Goal: Ask a question: Seek information or help from site administrators or community

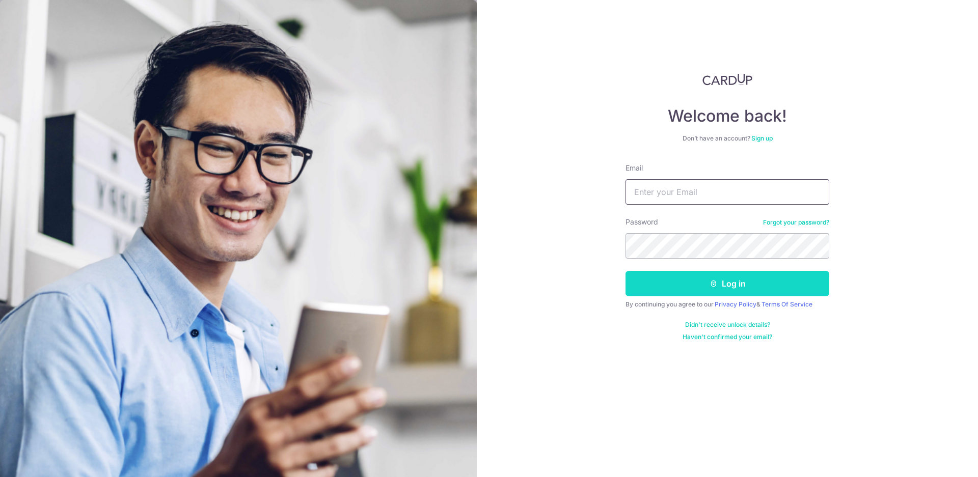
type input "[EMAIL_ADDRESS][DOMAIN_NAME]"
click at [673, 284] on button "Log in" at bounding box center [727, 283] width 204 height 25
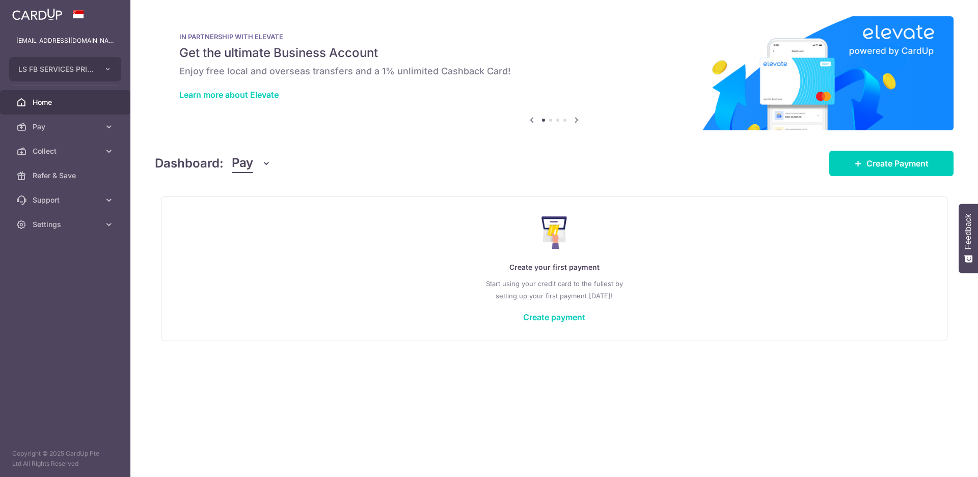
click at [235, 162] on span "Pay" at bounding box center [242, 163] width 21 height 19
click at [256, 212] on link "Collect" at bounding box center [285, 216] width 106 height 24
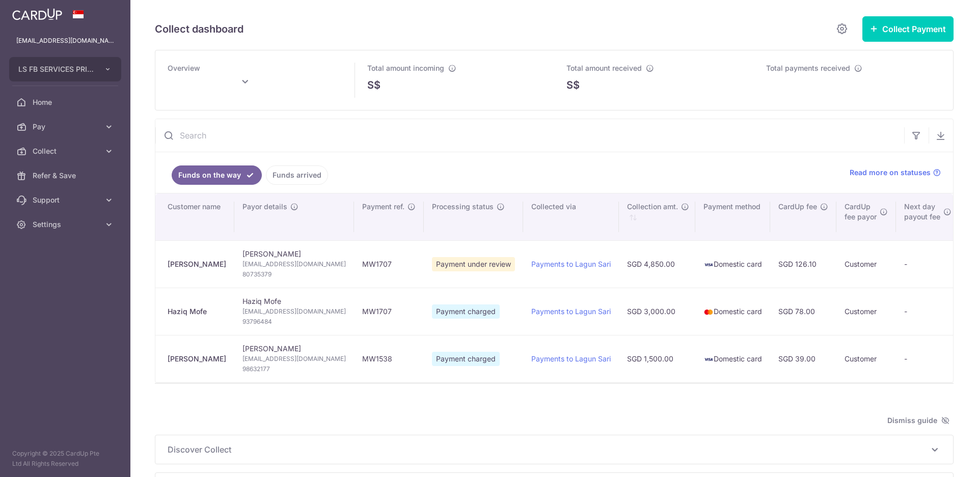
click at [247, 165] on ul "Funds on the way Funds arrived" at bounding box center [496, 172] width 682 height 41
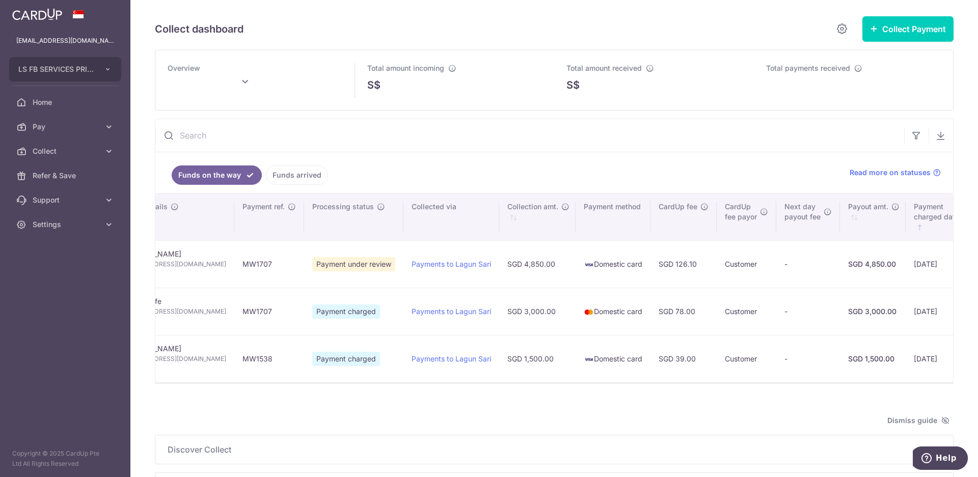
scroll to position [0, 128]
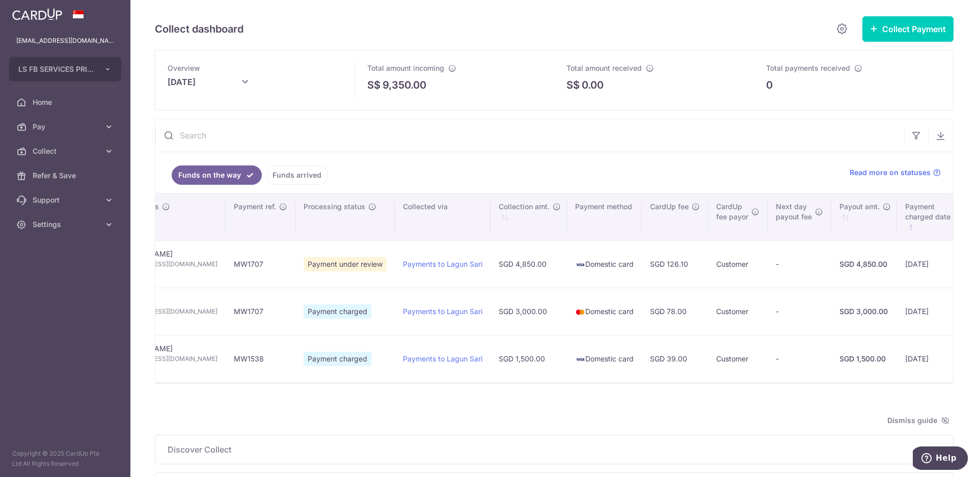
click at [371, 426] on div "Dismiss guide" at bounding box center [554, 421] width 799 height 12
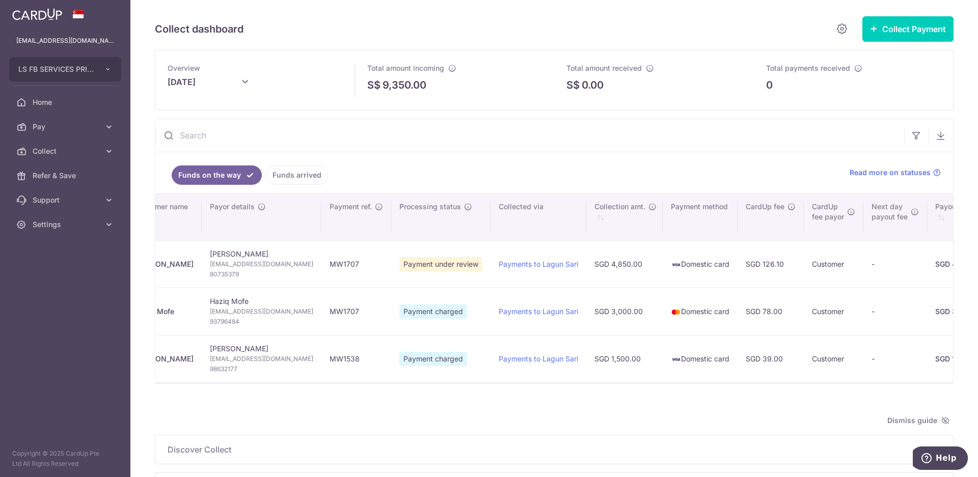
scroll to position [0, 24]
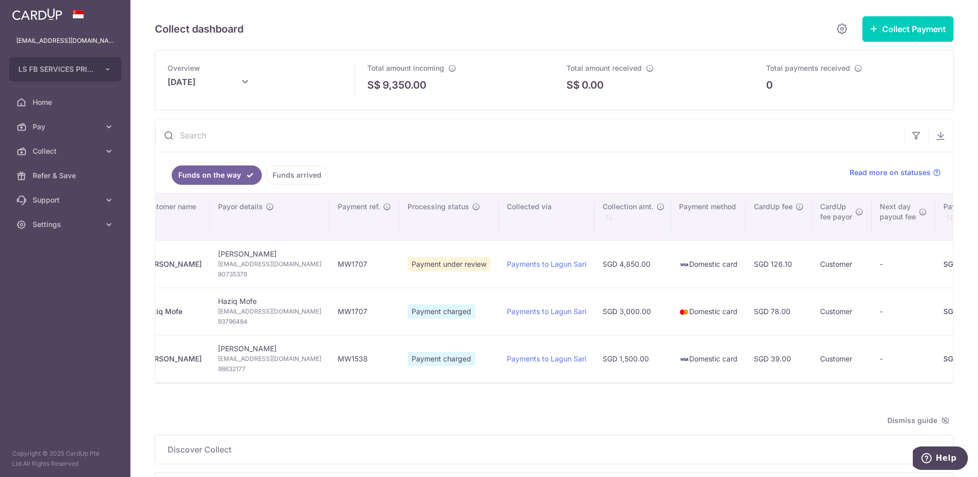
drag, startPoint x: 344, startPoint y: 386, endPoint x: 331, endPoint y: 386, distance: 12.7
click at [331, 383] on div "Search: Customer name Payor details Payment ref. Processing status Collected vi…" at bounding box center [554, 288] width 798 height 189
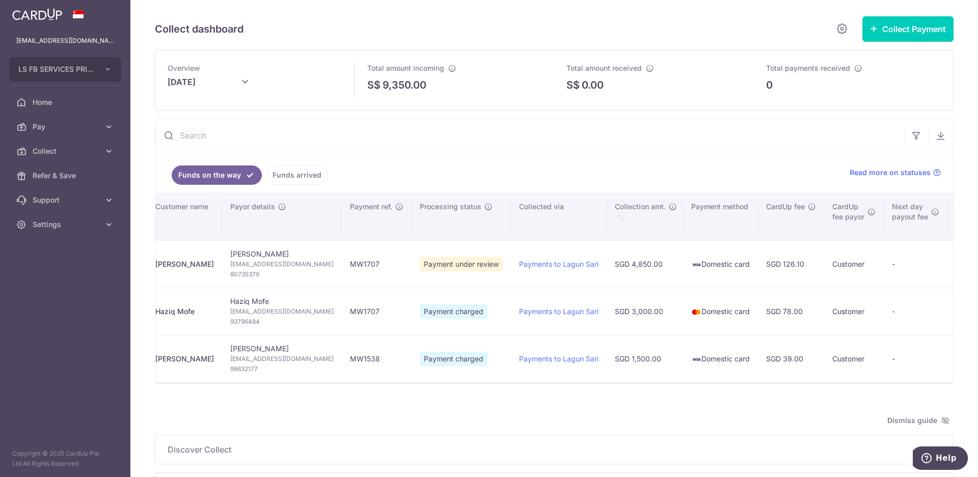
drag, startPoint x: 322, startPoint y: 387, endPoint x: 299, endPoint y: 386, distance: 22.9
click at [299, 384] on div "We are preparing your excel download link... An email with the download link wi…" at bounding box center [554, 251] width 799 height 265
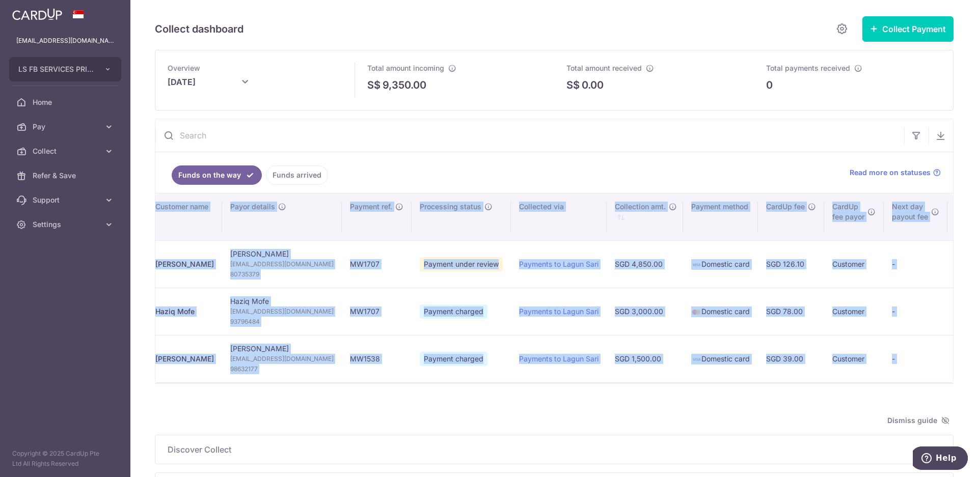
click at [303, 382] on td "[PERSON_NAME] [EMAIL_ADDRESS][DOMAIN_NAME] 98632177" at bounding box center [282, 358] width 120 height 47
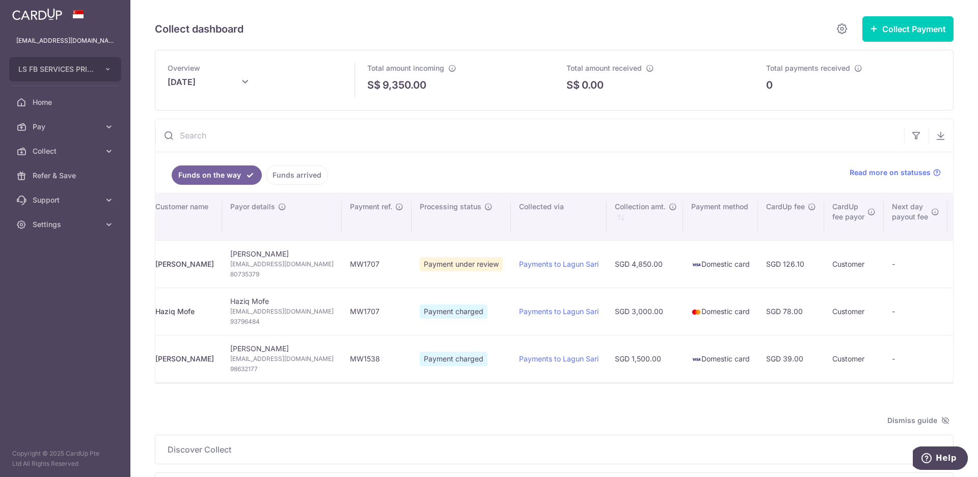
scroll to position [0, 0]
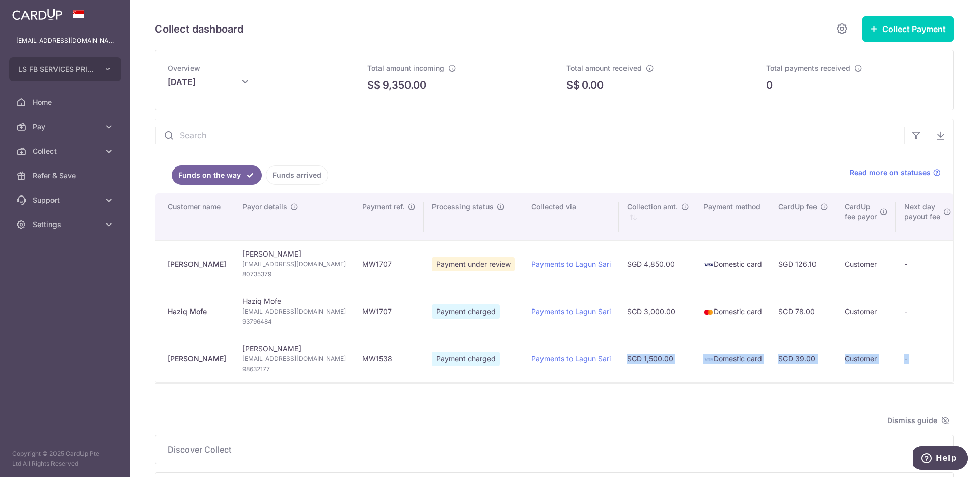
drag, startPoint x: 553, startPoint y: 387, endPoint x: 673, endPoint y: 377, distance: 120.1
click at [673, 377] on div "We are preparing your excel download link... An email with the download link wi…" at bounding box center [554, 251] width 799 height 265
click at [623, 394] on div at bounding box center [554, 389] width 799 height 10
click at [242, 78] on icon at bounding box center [245, 82] width 12 height 12
click at [157, 114] on link "Prev" at bounding box center [156, 110] width 12 height 12
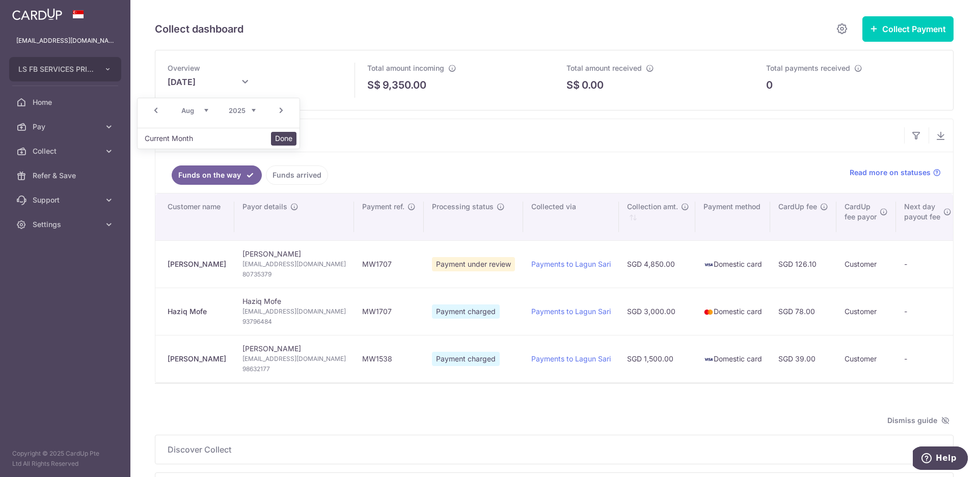
click at [286, 141] on button "Done" at bounding box center [284, 139] width 26 height 14
click at [243, 83] on icon at bounding box center [245, 82] width 12 height 12
click at [310, 141] on button "Done" at bounding box center [315, 141] width 26 height 14
click at [291, 177] on link "Funds arrived" at bounding box center [297, 175] width 62 height 19
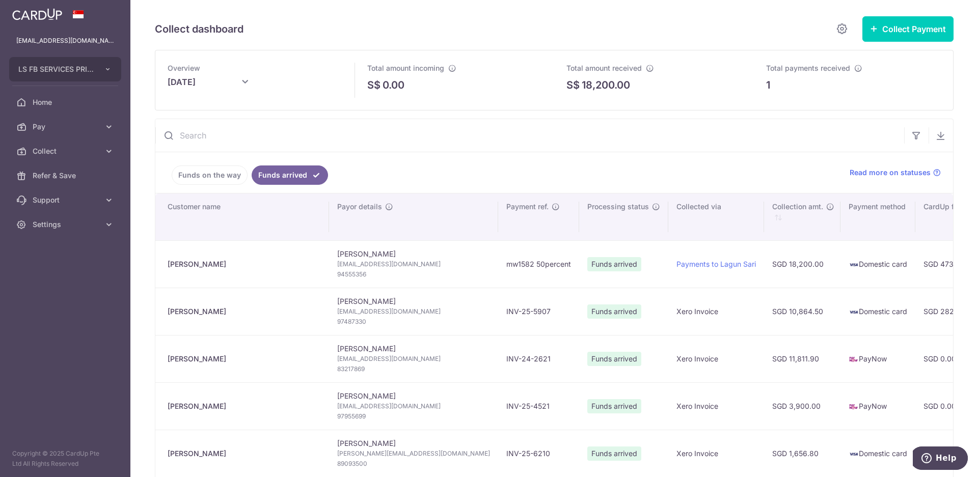
click at [227, 179] on link "Funds on the way" at bounding box center [210, 175] width 76 height 19
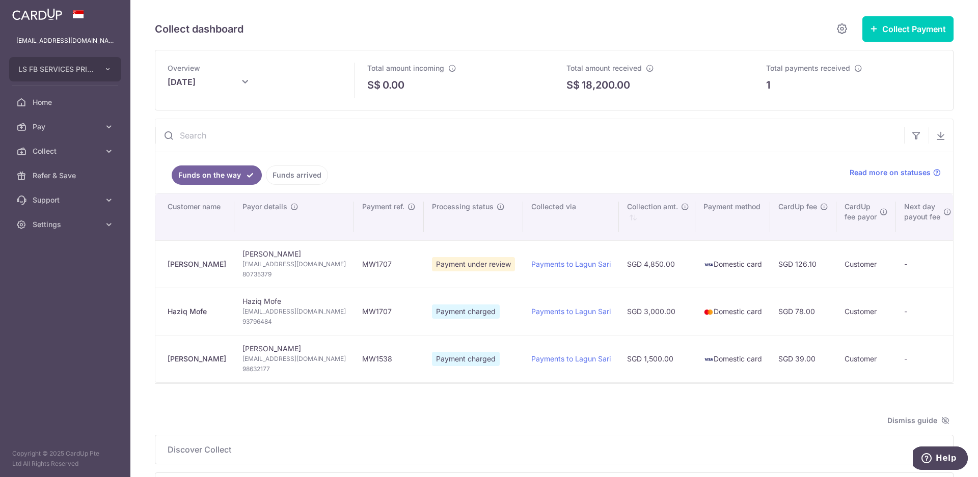
click at [289, 176] on link "Funds arrived" at bounding box center [297, 175] width 62 height 19
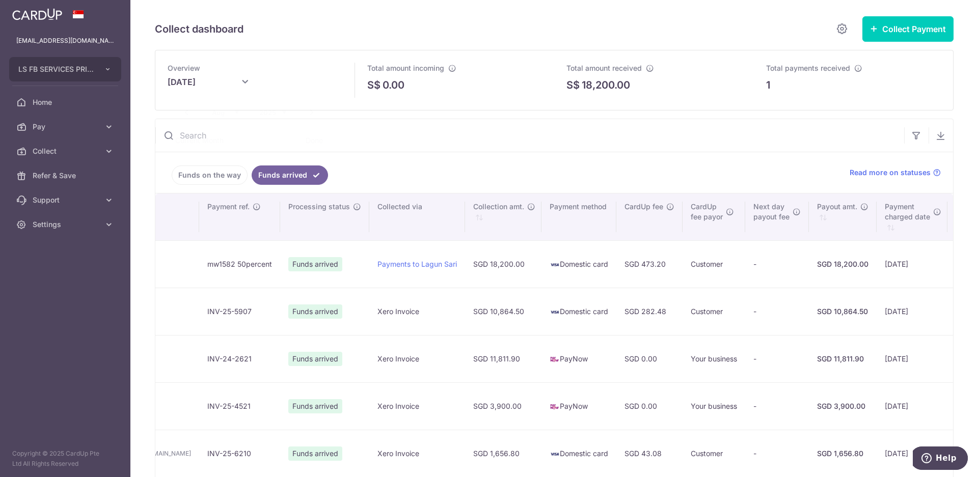
click at [234, 77] on input "[DATE]" at bounding box center [219, 84] width 102 height 25
click at [206, 140] on button "Current Month" at bounding box center [199, 141] width 57 height 14
click at [283, 145] on button "Done" at bounding box center [284, 139] width 26 height 14
click at [242, 81] on icon at bounding box center [245, 82] width 12 height 12
click at [189, 113] on link "Prev" at bounding box center [186, 112] width 12 height 12
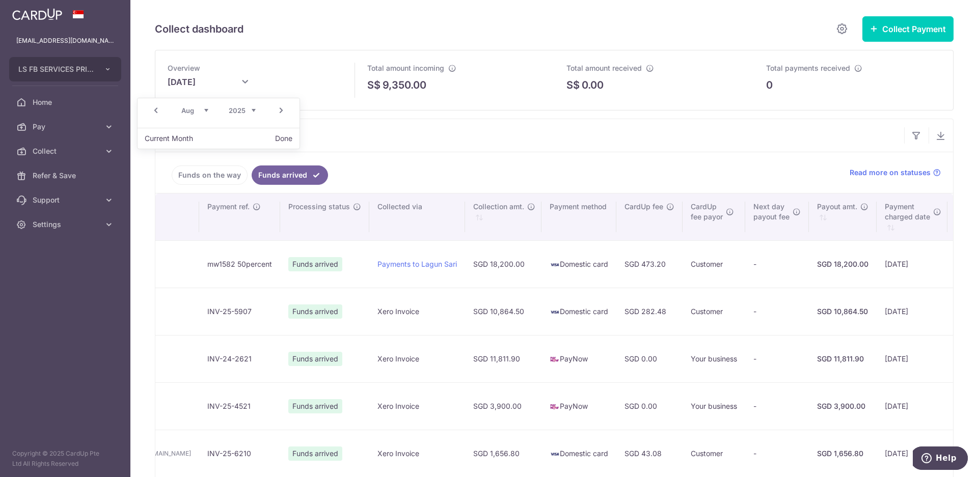
type input "[DATE]"
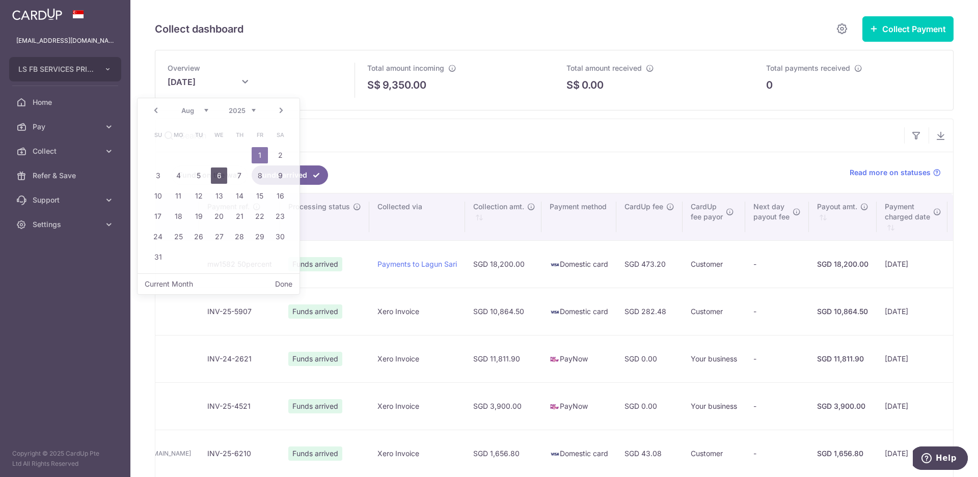
click at [225, 173] on body "[EMAIL_ADDRESS][DOMAIN_NAME] LS FB SERVICES PRIVATE LIMITED Add new company LS …" at bounding box center [489, 238] width 978 height 477
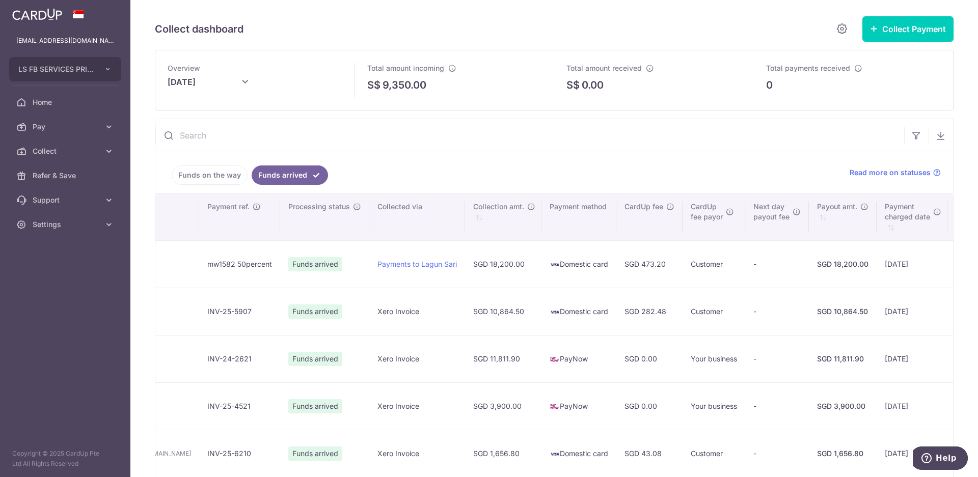
click at [227, 173] on link "Funds on the way" at bounding box center [210, 175] width 76 height 19
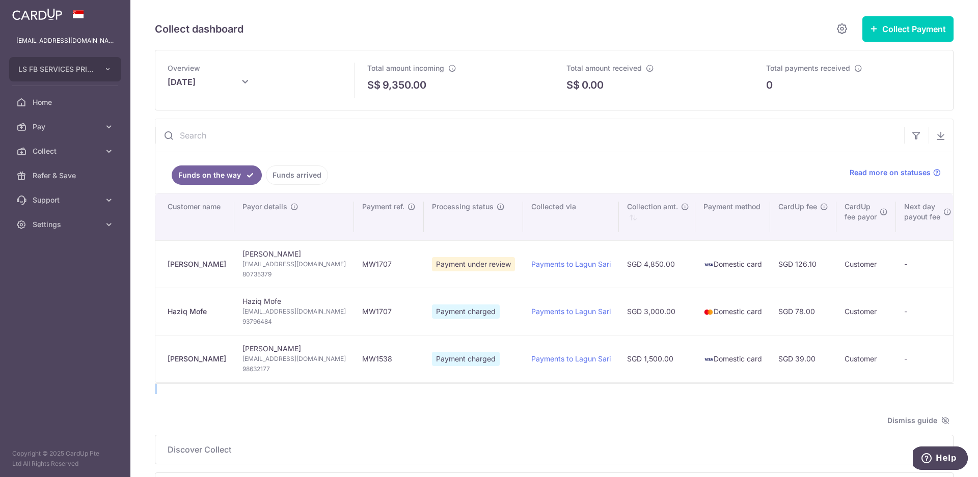
click at [493, 387] on div "Overview [DATE] Total amount incoming S$ 9,350.00 Total amount received S$ 0.00…" at bounding box center [554, 276] width 799 height 452
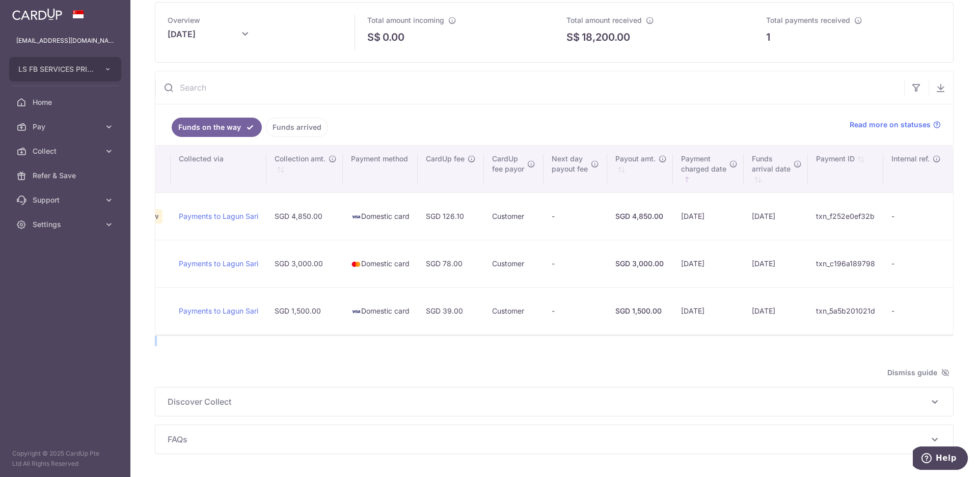
scroll to position [84, 0]
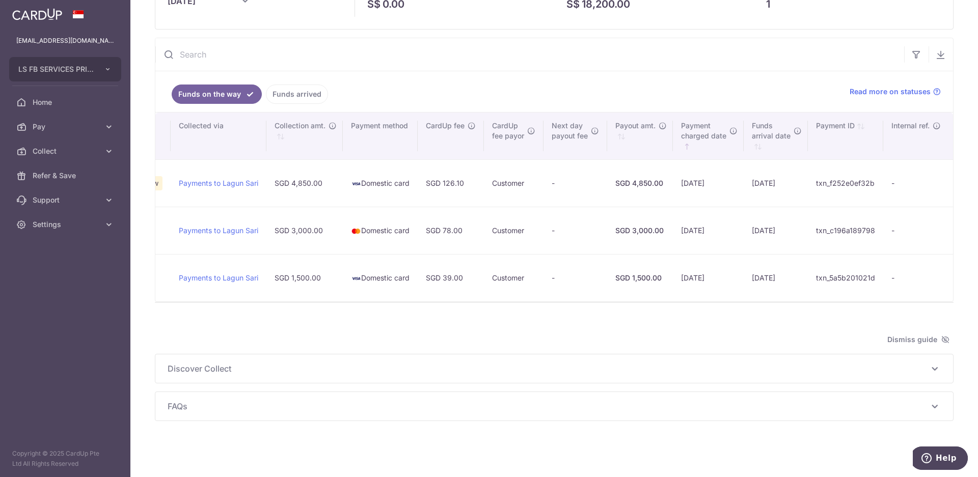
click at [886, 367] on span "Discover Collect" at bounding box center [548, 369] width 761 height 12
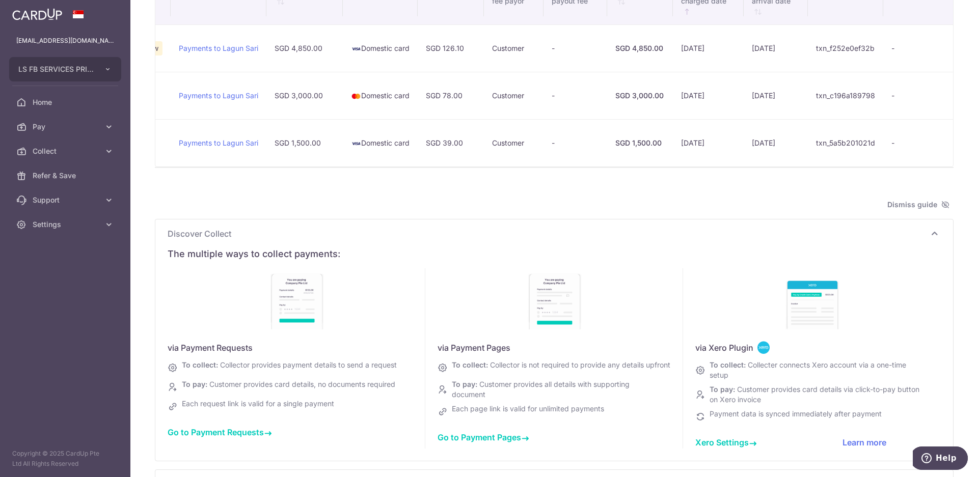
scroll to position [297, 0]
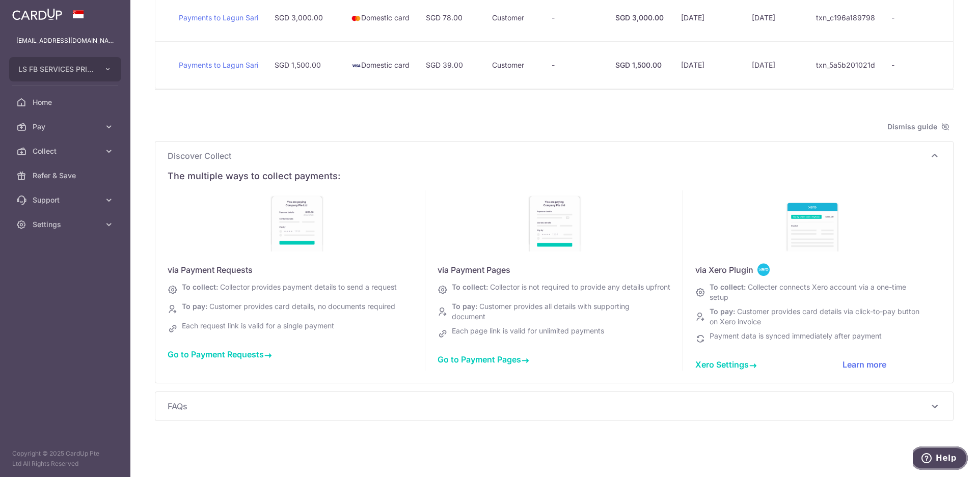
click at [925, 459] on icon "Help" at bounding box center [926, 458] width 10 height 10
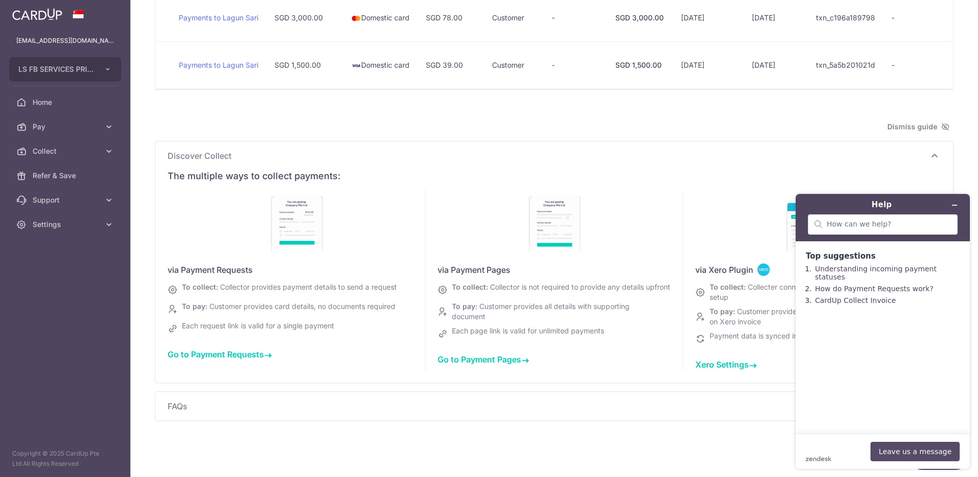
click at [893, 446] on button "Leave us a message" at bounding box center [914, 451] width 89 height 19
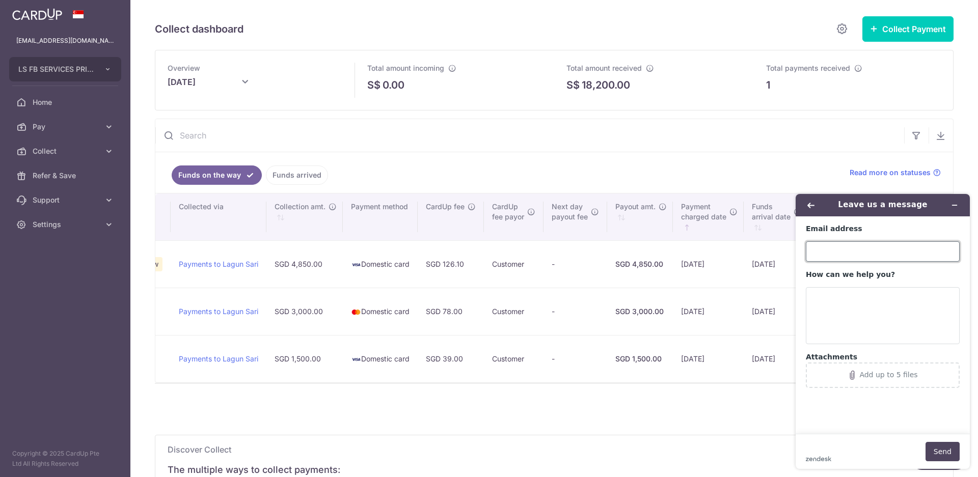
click at [866, 247] on input "Email address" at bounding box center [883, 251] width 154 height 20
type input "[EMAIL_ADDRESS][DOMAIN_NAME]"
click at [852, 296] on textarea "How can we help you?" at bounding box center [883, 315] width 154 height 57
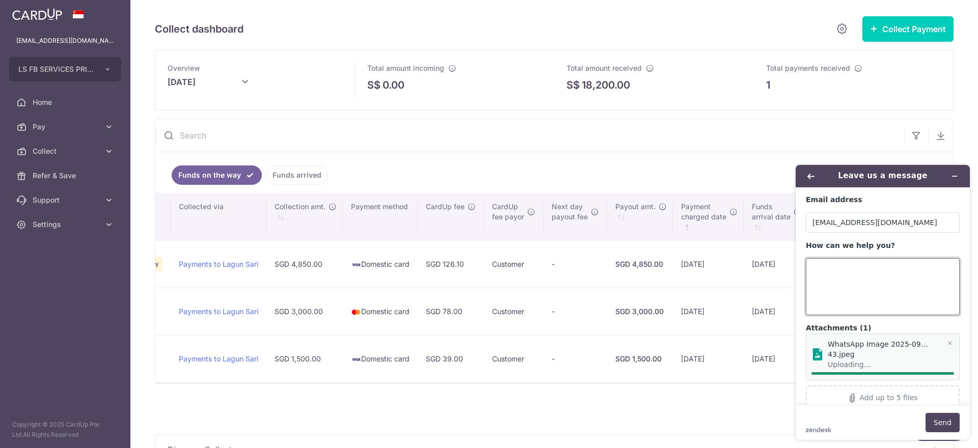
click at [851, 285] on textarea "How can we help you?" at bounding box center [883, 286] width 154 height 57
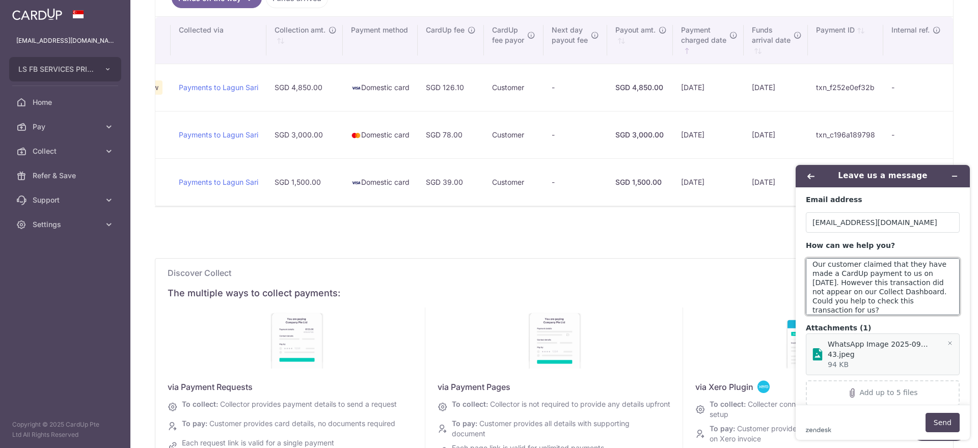
scroll to position [153, 0]
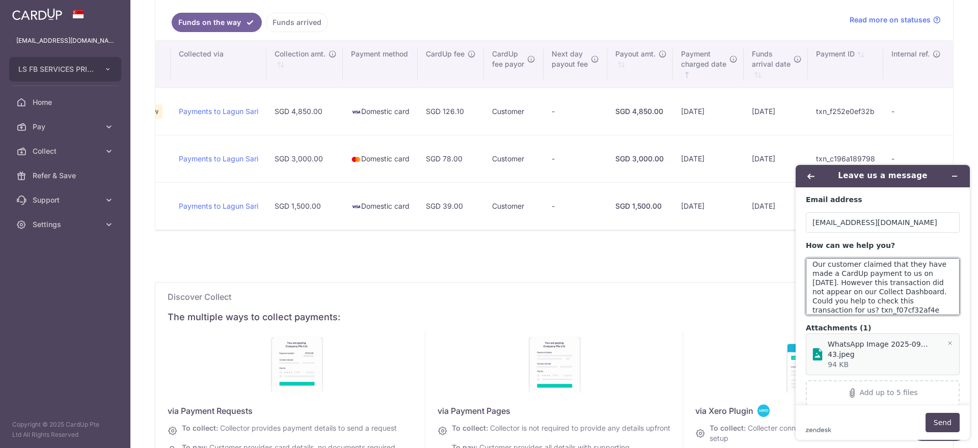
click at [836, 309] on textarea "Our customer claimed that they have made a CardUp payment to us on [DATE]. Howe…" at bounding box center [883, 286] width 154 height 57
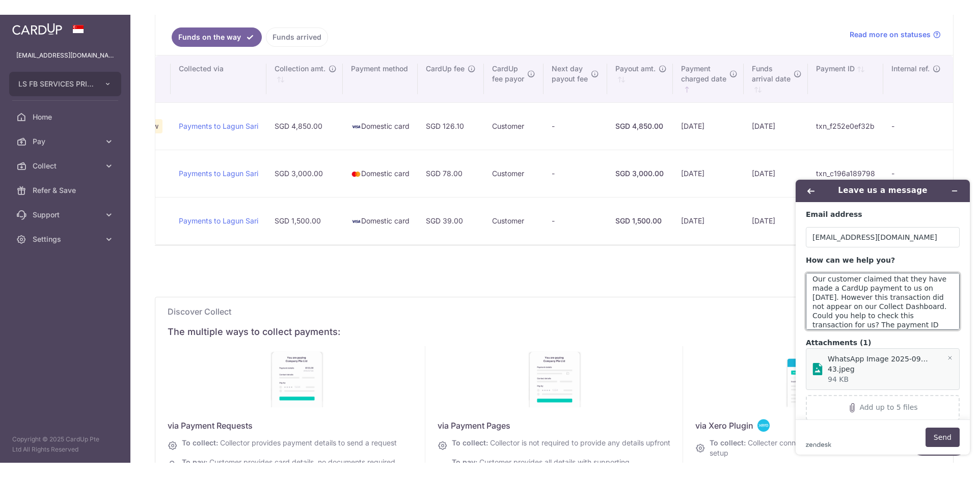
scroll to position [13, 0]
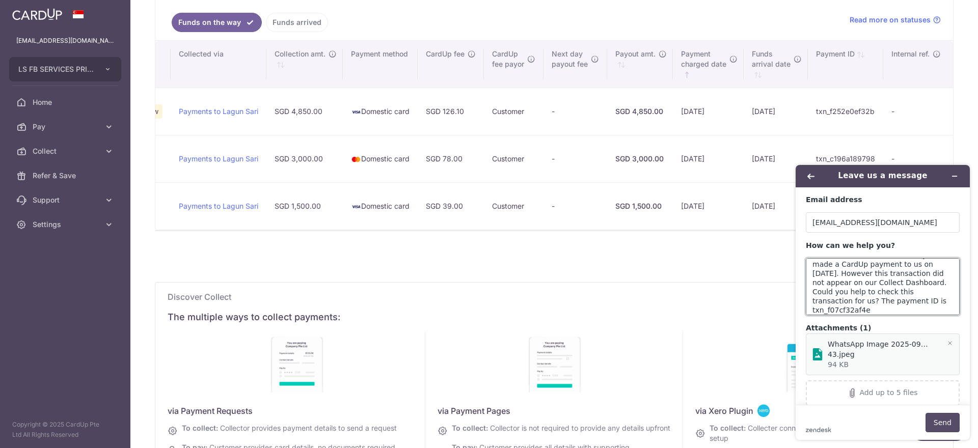
type textarea "Our customer claimed that they have made a CardUp payment to us on [DATE]. Howe…"
click at [941, 426] on button "Send" at bounding box center [942, 422] width 34 height 19
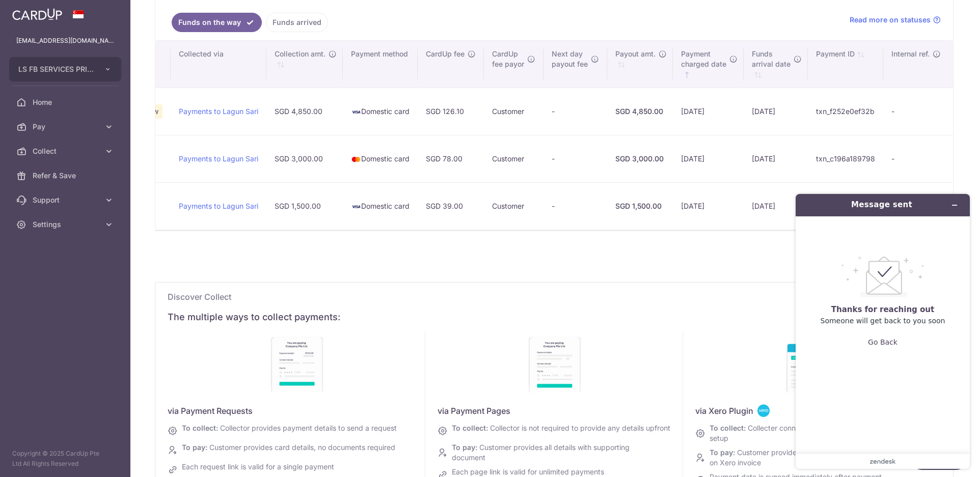
scroll to position [0, 0]
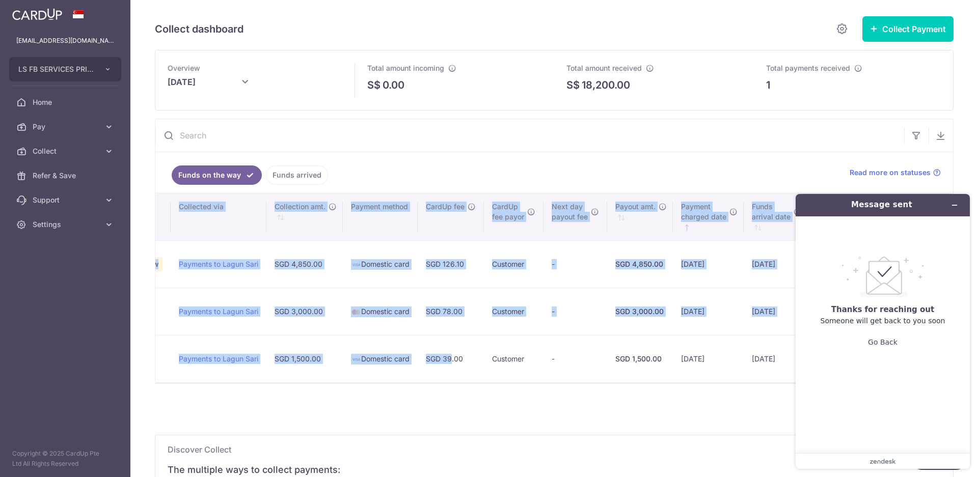
drag, startPoint x: 458, startPoint y: 383, endPoint x: 306, endPoint y: 384, distance: 151.8
click at [306, 383] on div "Search: Customer name Payor details Payment ref. Processing status Collected vi…" at bounding box center [554, 288] width 798 height 189
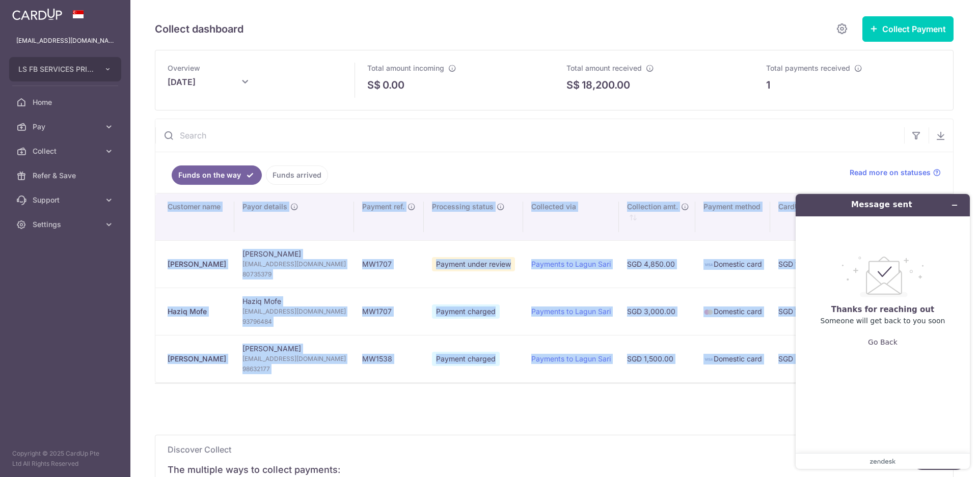
click at [424, 351] on td "MW1538" at bounding box center [389, 358] width 70 height 47
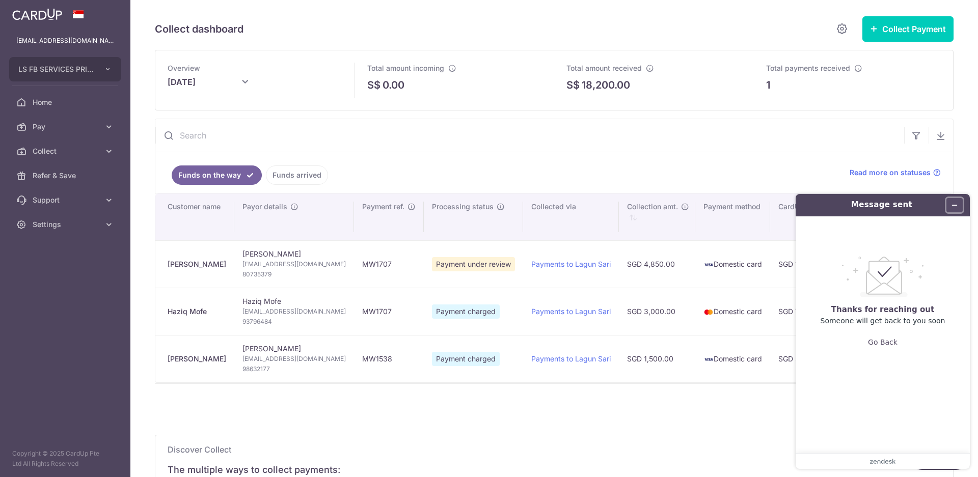
click at [957, 204] on icon "Minimise widget" at bounding box center [954, 205] width 7 height 7
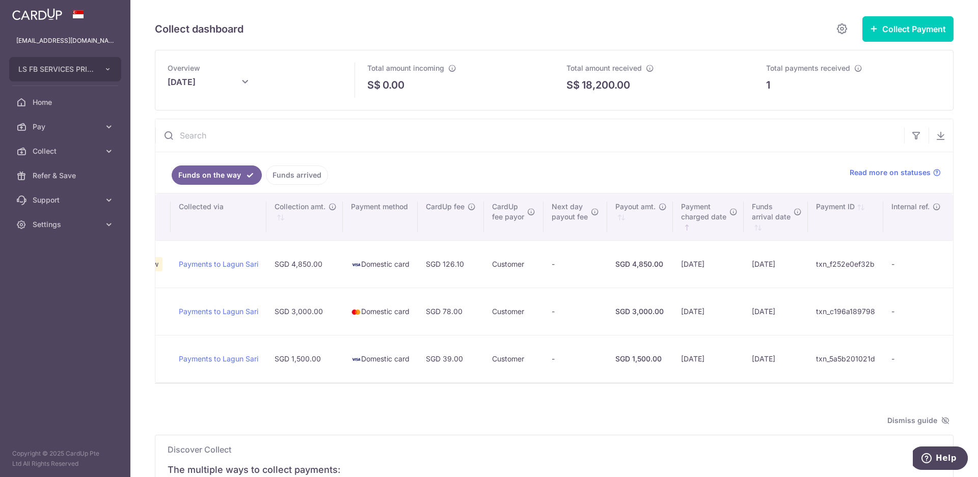
scroll to position [0, 404]
